Goal: Find specific page/section: Find specific page/section

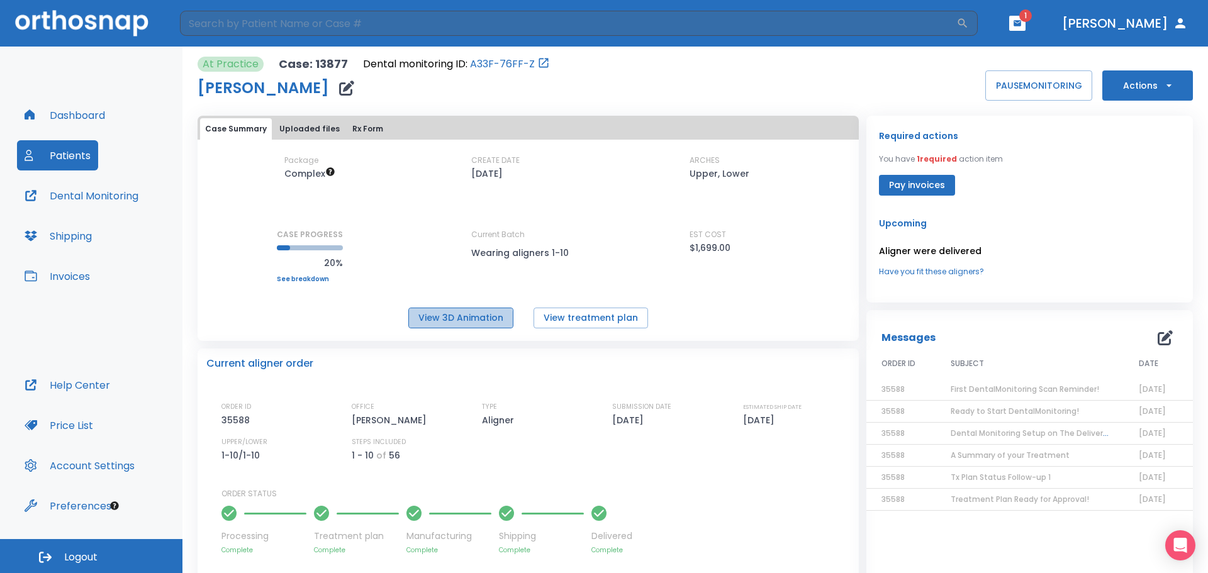
click at [444, 322] on button "View 3D Animation" at bounding box center [460, 318] width 105 height 21
click at [926, 251] on p "Aligner were delivered" at bounding box center [1029, 251] width 301 height 15
click at [255, 29] on input "search" at bounding box center [568, 23] width 777 height 25
type input "[PERSON_NAME]"
click at [969, 21] on icon "button" at bounding box center [962, 23] width 13 height 13
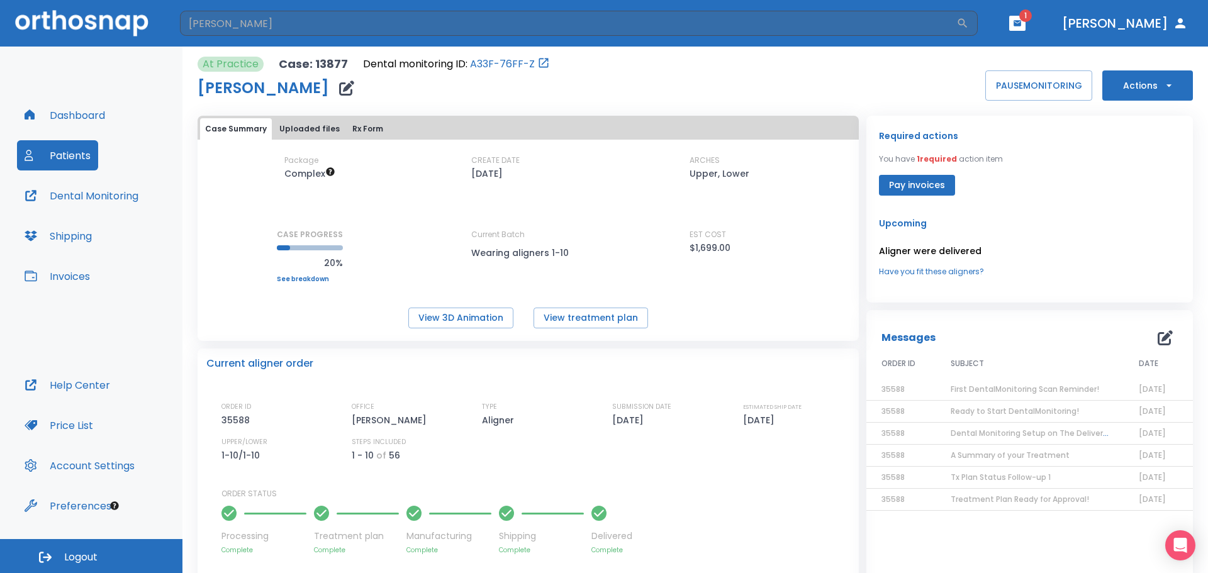
click at [489, 9] on header "[PERSON_NAME] ​ 1 [PERSON_NAME]" at bounding box center [604, 23] width 1208 height 47
click at [492, 20] on input "search" at bounding box center [568, 23] width 777 height 25
click at [361, 25] on input "search" at bounding box center [568, 23] width 777 height 25
click at [366, 20] on input "search" at bounding box center [568, 23] width 777 height 25
type input "[PERSON_NAME]"
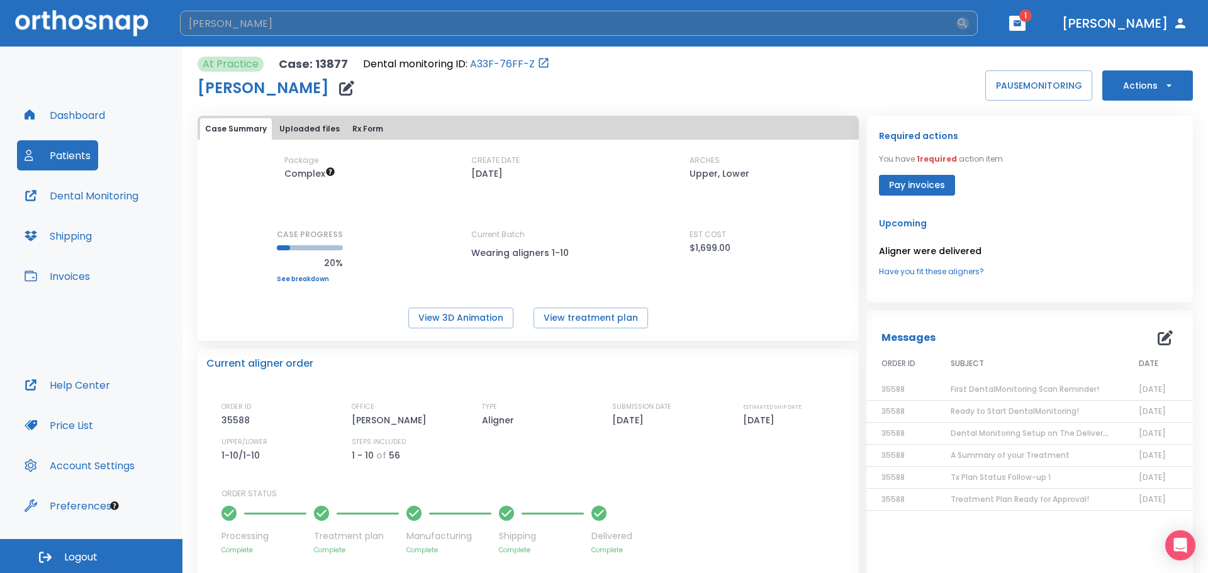
click at [969, 20] on icon "button" at bounding box center [962, 23] width 13 height 13
click at [327, 21] on input "[PERSON_NAME]" at bounding box center [568, 23] width 777 height 25
click at [304, 20] on input "[PERSON_NAME]" at bounding box center [567, 23] width 775 height 25
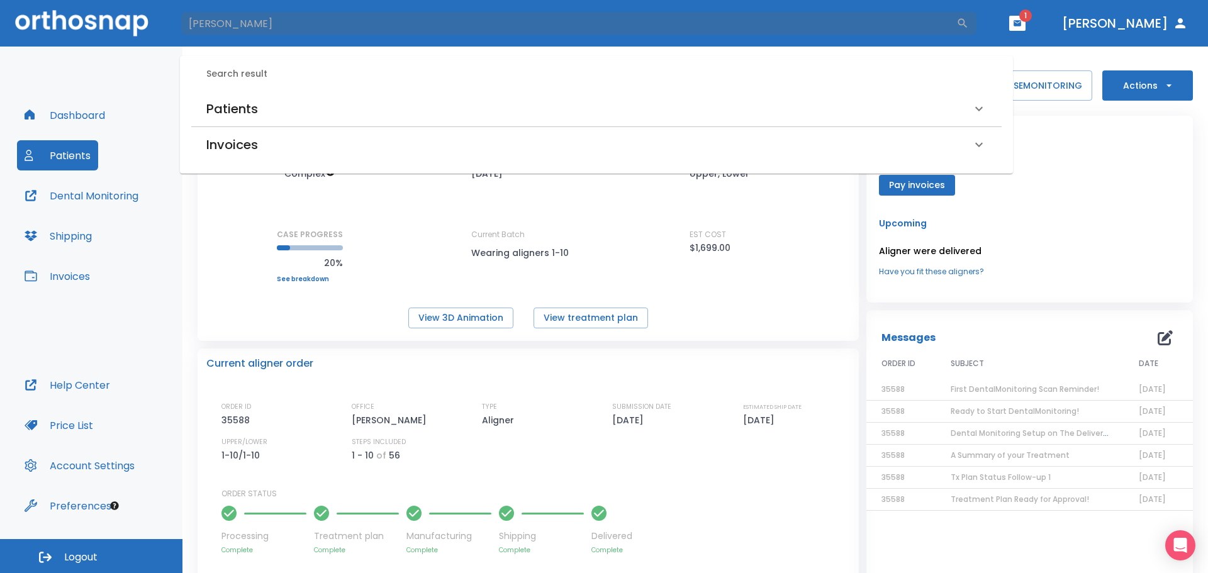
click at [261, 101] on div "Patients" at bounding box center [588, 109] width 765 height 20
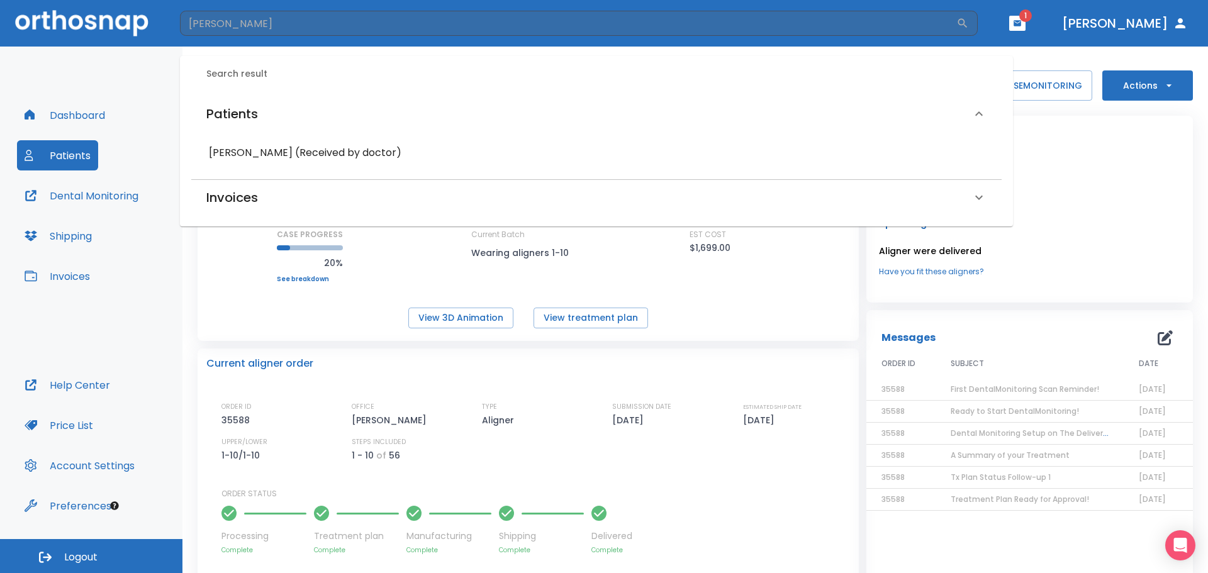
click at [299, 147] on h6 "[PERSON_NAME] (Received by doctor)" at bounding box center [596, 153] width 775 height 18
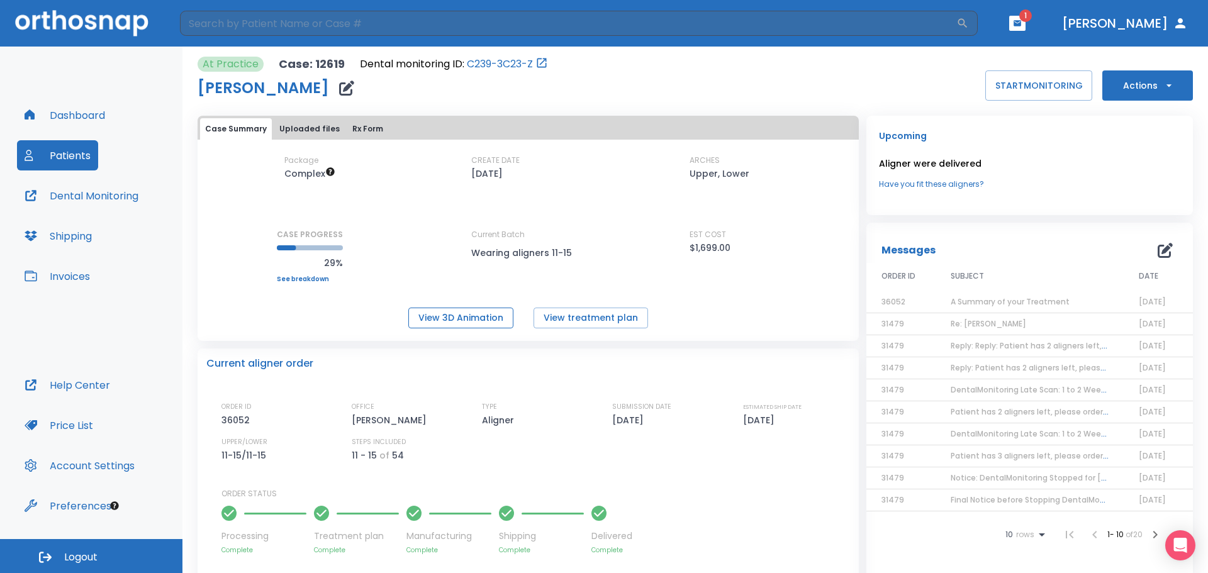
click at [473, 321] on button "View 3D Animation" at bounding box center [460, 318] width 105 height 21
click at [299, 25] on input "search" at bounding box center [568, 23] width 777 height 25
type input "[PERSON_NAME]"
click at [890, 26] on input "[PERSON_NAME]" at bounding box center [568, 23] width 777 height 25
click at [890, 26] on input "[PERSON_NAME]" at bounding box center [567, 23] width 775 height 25
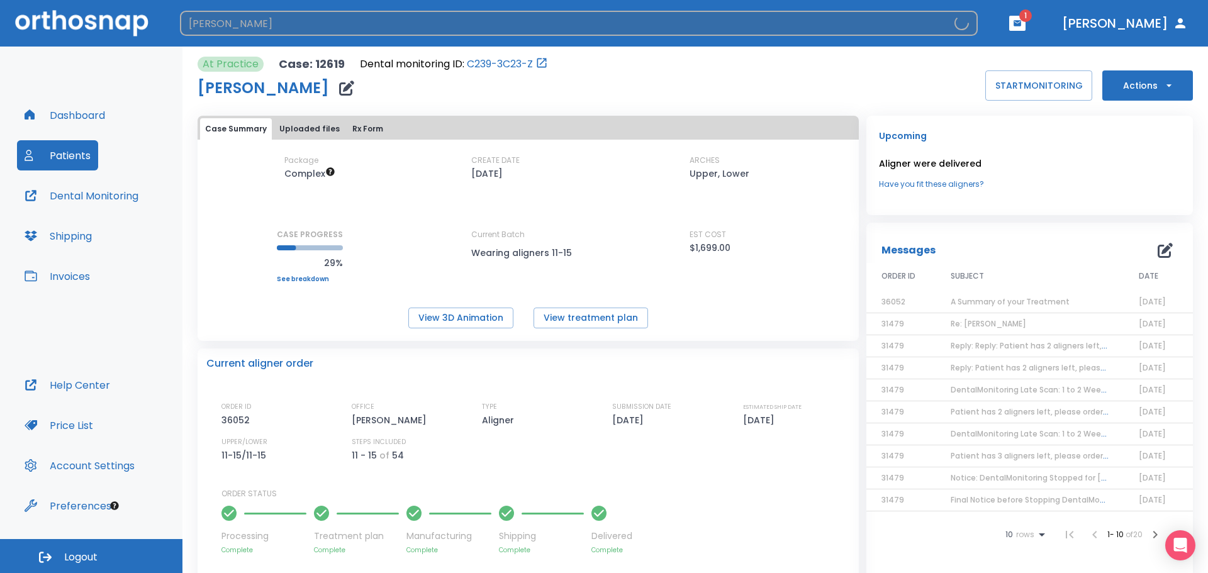
click at [869, 20] on input "[PERSON_NAME]" at bounding box center [567, 23] width 775 height 25
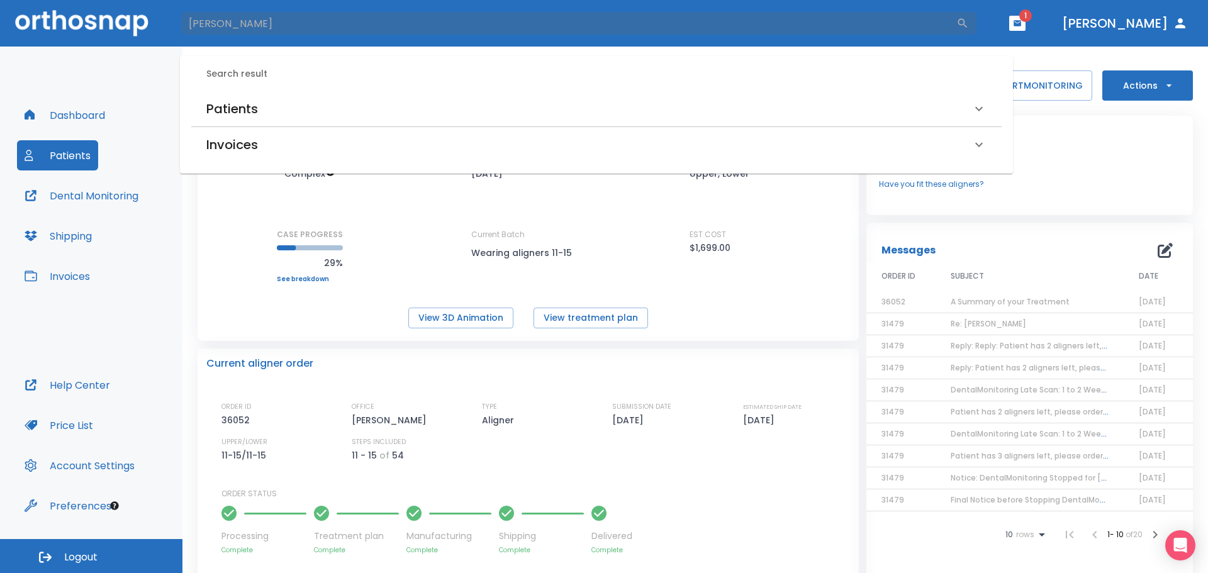
click at [255, 102] on h6 "Patients" at bounding box center [232, 109] width 52 height 20
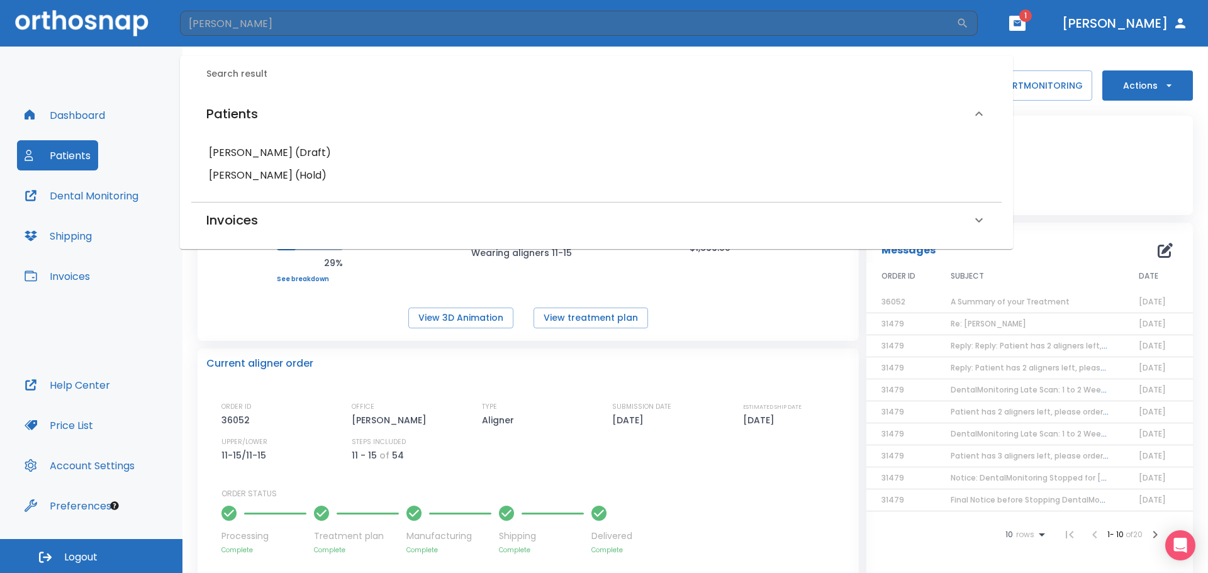
click at [328, 174] on h6 "[PERSON_NAME] (Hold)" at bounding box center [596, 176] width 775 height 18
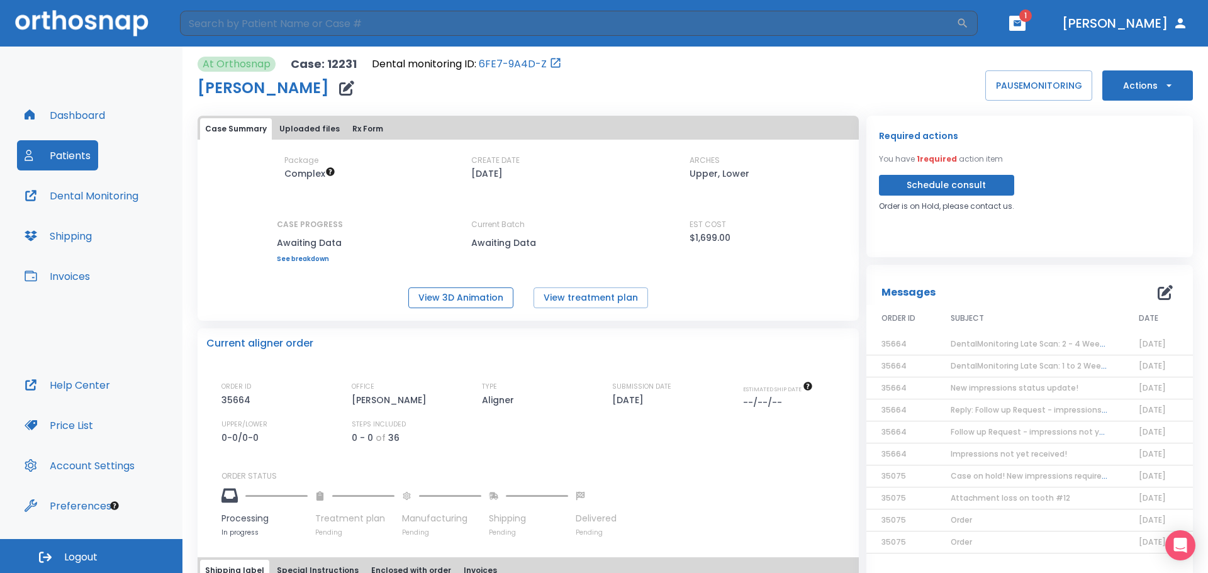
click at [429, 299] on button "View 3D Animation" at bounding box center [460, 298] width 105 height 21
click at [108, 193] on button "Dental Monitoring" at bounding box center [81, 196] width 129 height 30
